Goal: Find specific page/section

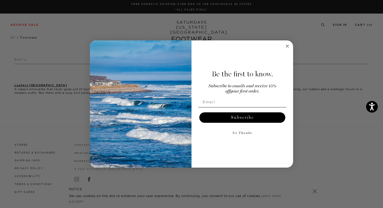
click at [287, 43] on circle "Close dialog" at bounding box center [288, 46] width 6 height 6
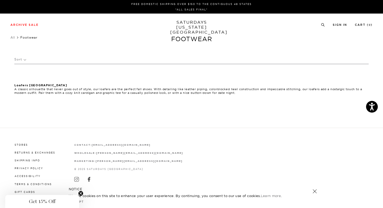
click at [21, 85] on strong "Loafers [GEOGRAPHIC_DATA]" at bounding box center [40, 85] width 53 height 3
